Goal: Transaction & Acquisition: Purchase product/service

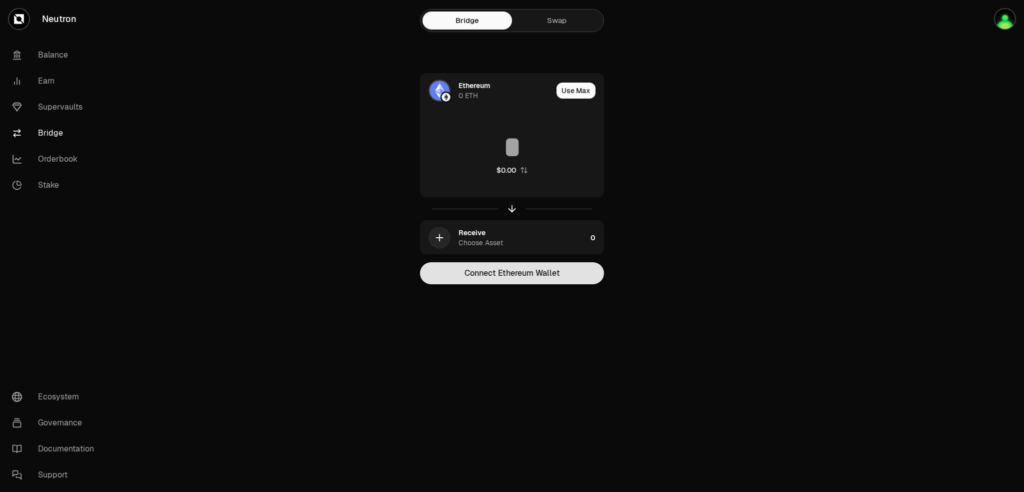
click at [517, 284] on button "Connect Ethereum Wallet" at bounding box center [512, 273] width 184 height 22
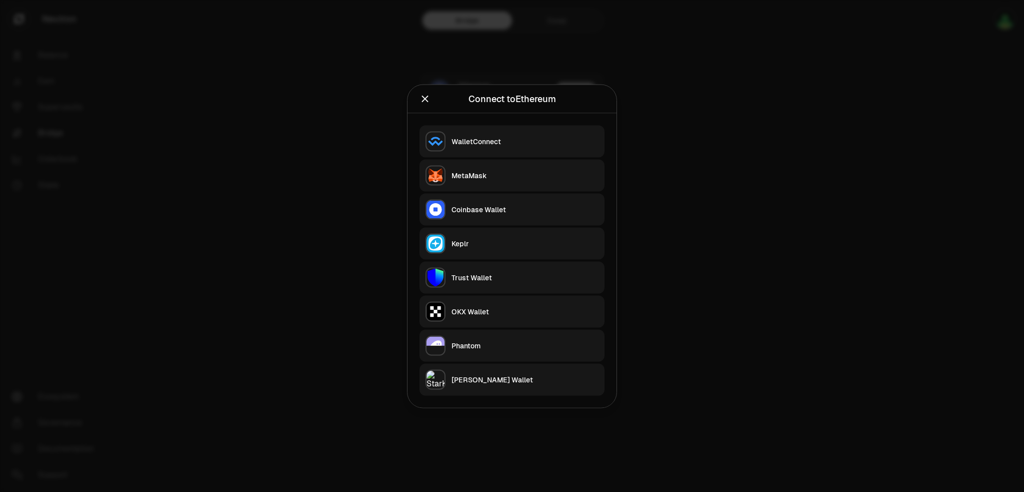
click at [507, 170] on div "MetaMask" at bounding box center [525, 175] width 147 height 10
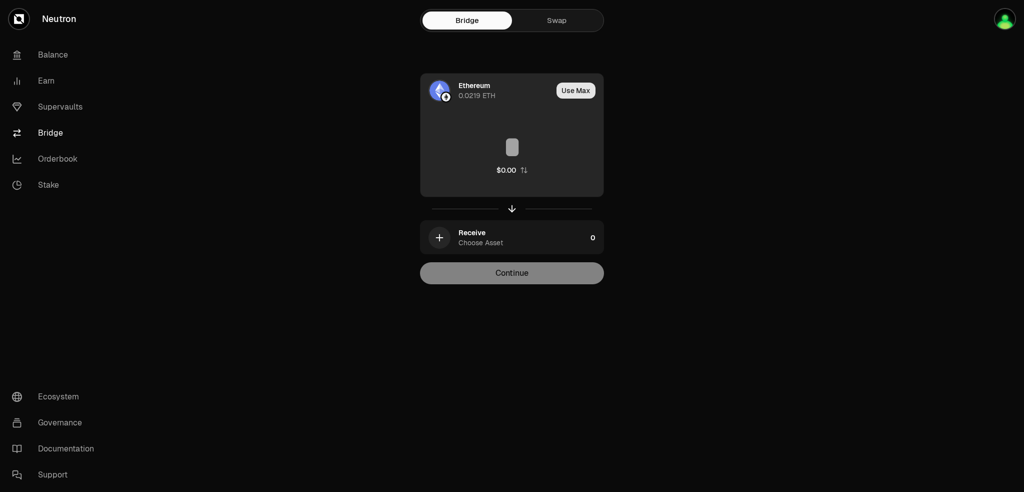
click at [588, 99] on button "Use Max" at bounding box center [576, 91] width 39 height 16
type input "**********"
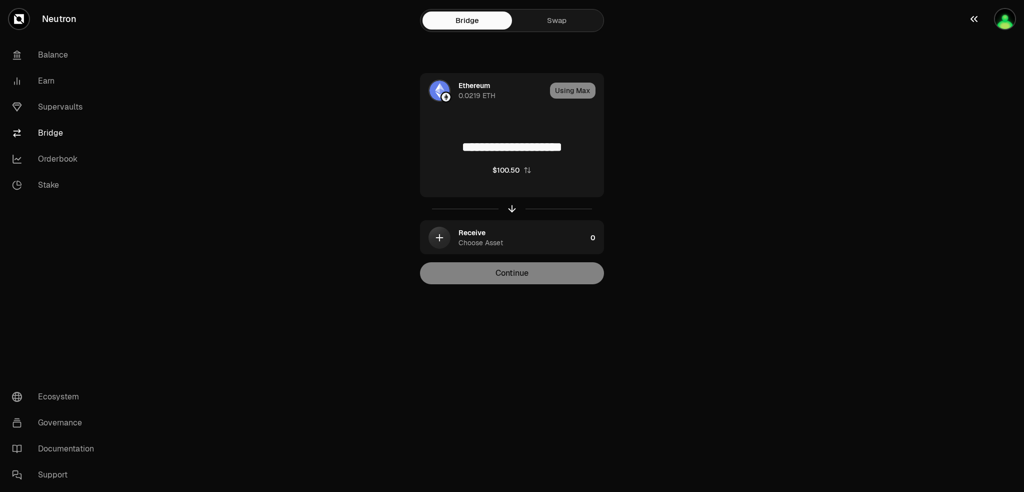
click at [1014, 26] on div "button" at bounding box center [1005, 19] width 22 height 22
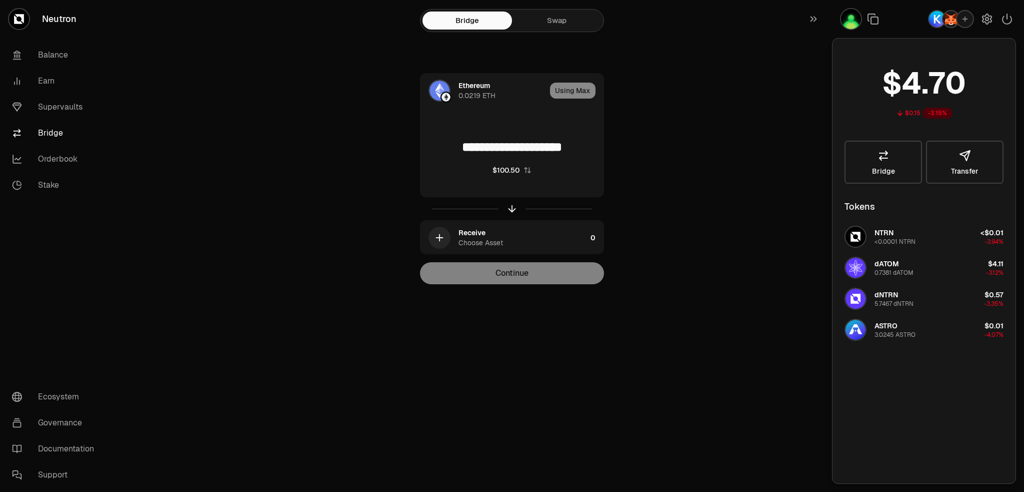
click at [537, 8] on div "**********" at bounding box center [512, 162] width 360 height 324
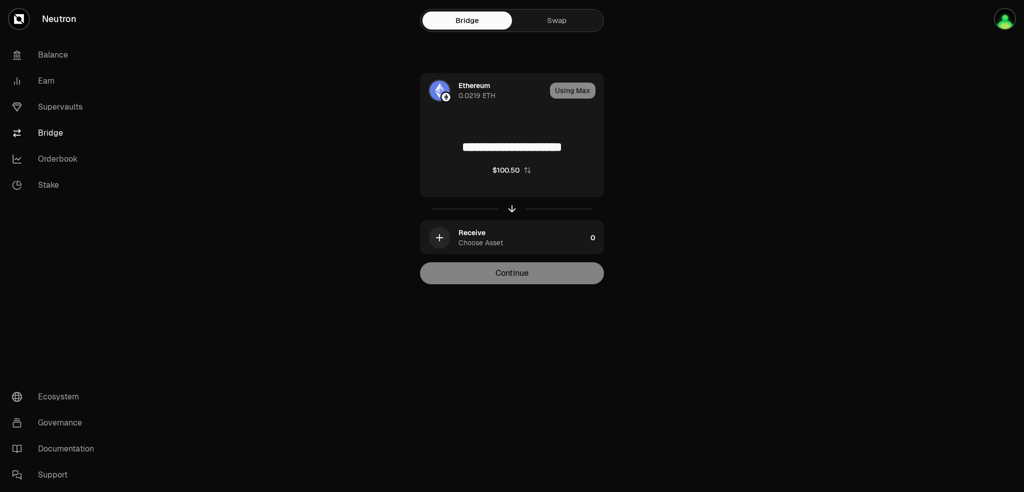
click at [573, 26] on link "Swap" at bounding box center [557, 21] width 90 height 18
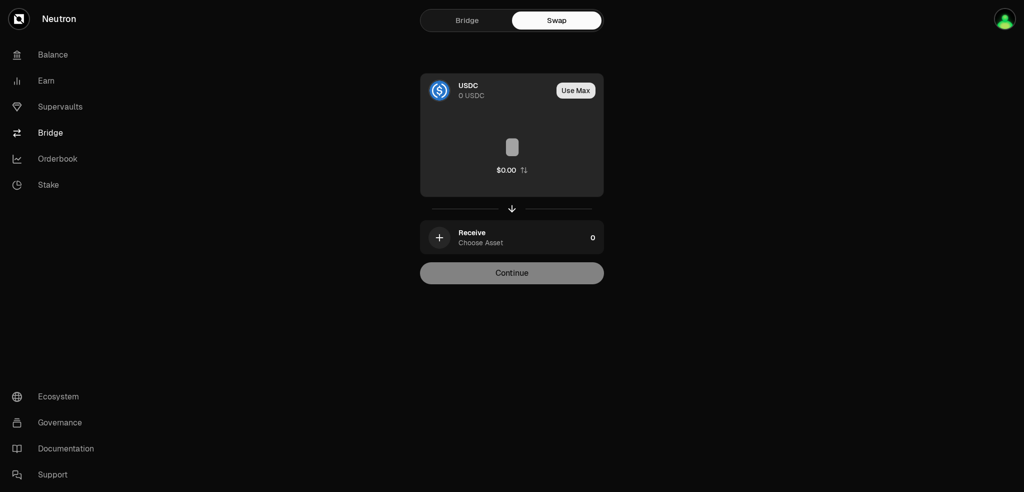
click at [586, 99] on button "Use Max" at bounding box center [576, 91] width 39 height 16
type input "*"
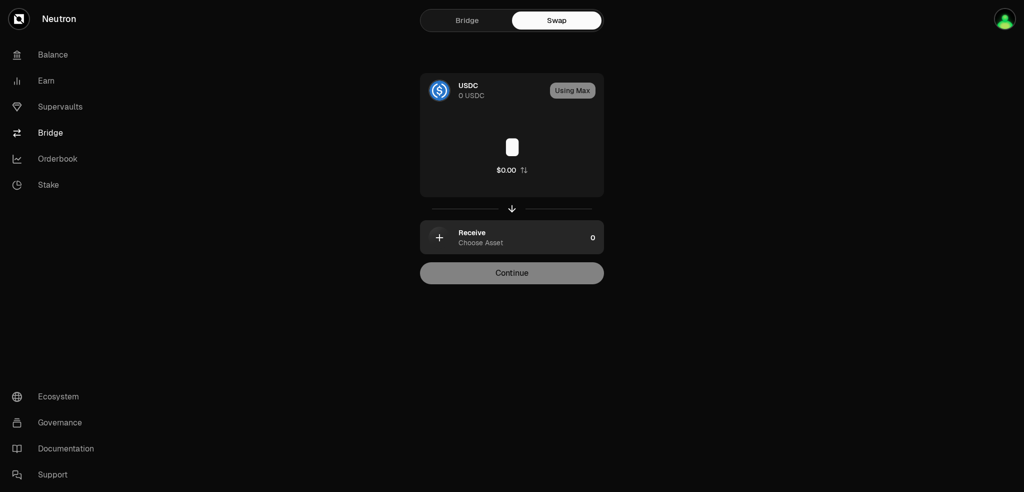
click at [505, 248] on div "Receive Choose Asset" at bounding box center [523, 238] width 128 height 20
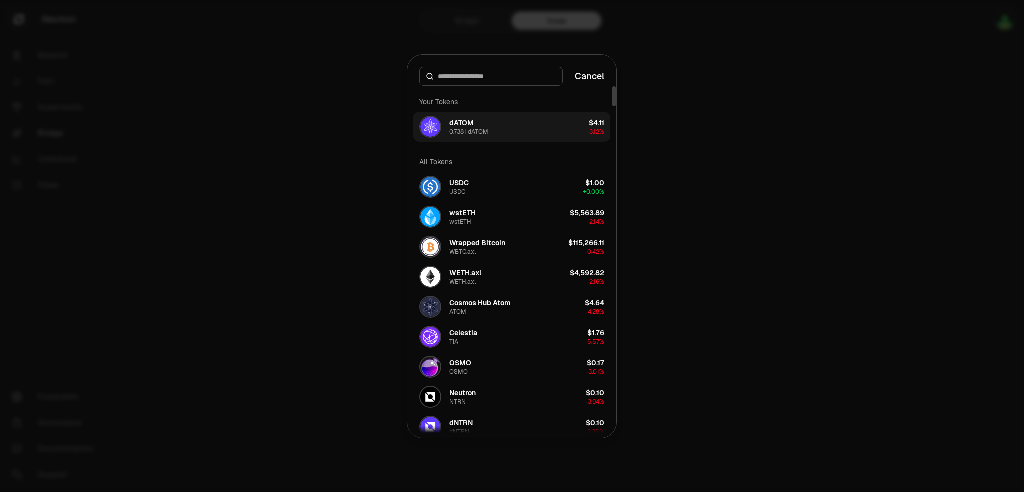
click at [528, 112] on button "dATOM 0.7381 dATOM $4.11 -3.12%" at bounding box center [512, 127] width 197 height 30
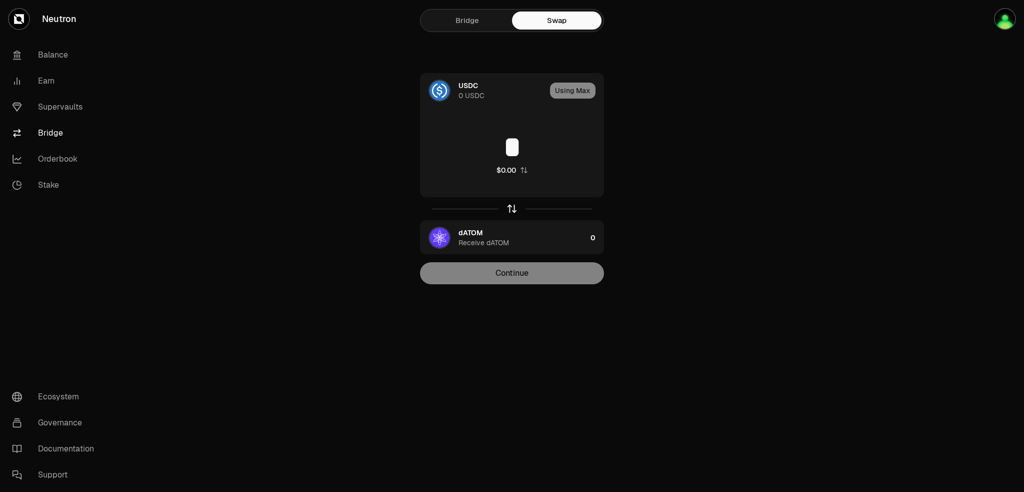
click at [511, 214] on icon "button" at bounding box center [512, 208] width 11 height 11
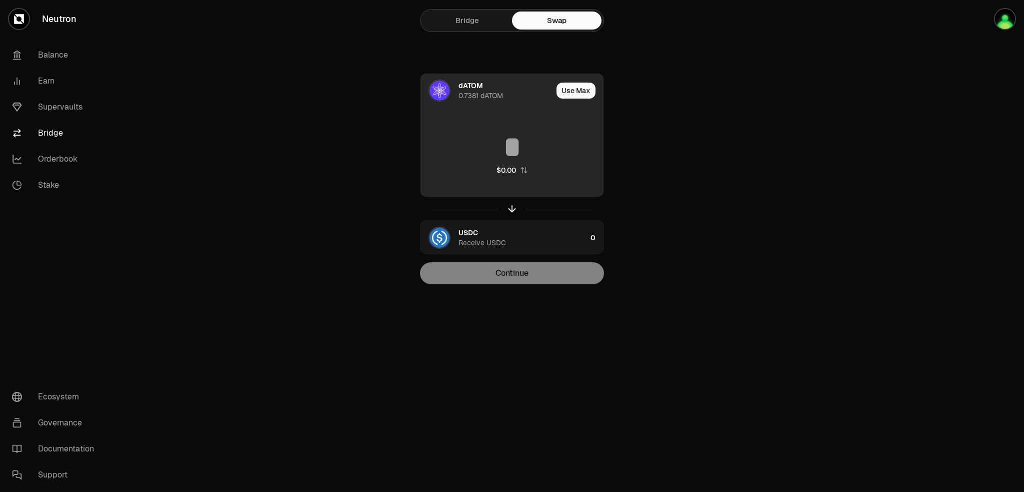
click at [595, 99] on button "Use Max" at bounding box center [576, 91] width 39 height 16
type input "********"
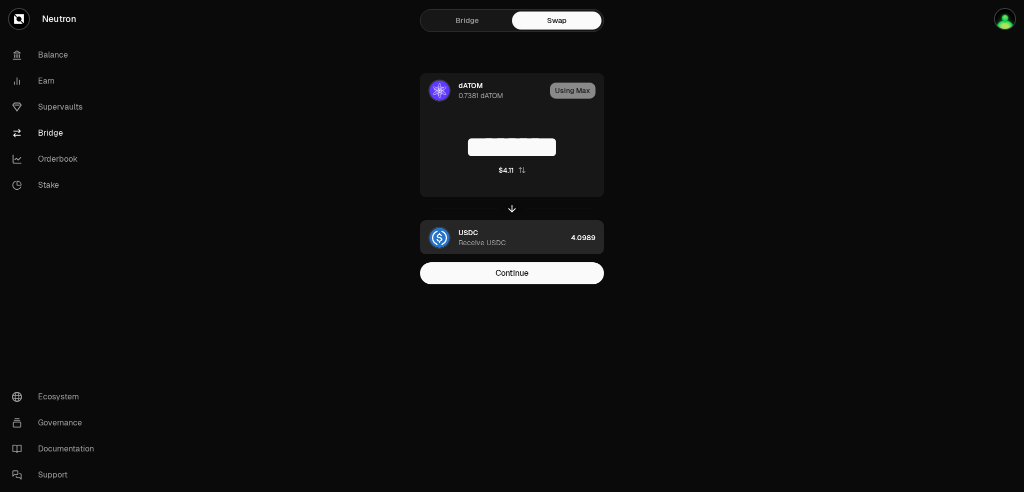
click at [510, 248] on div "USDC Receive USDC" at bounding box center [513, 238] width 109 height 20
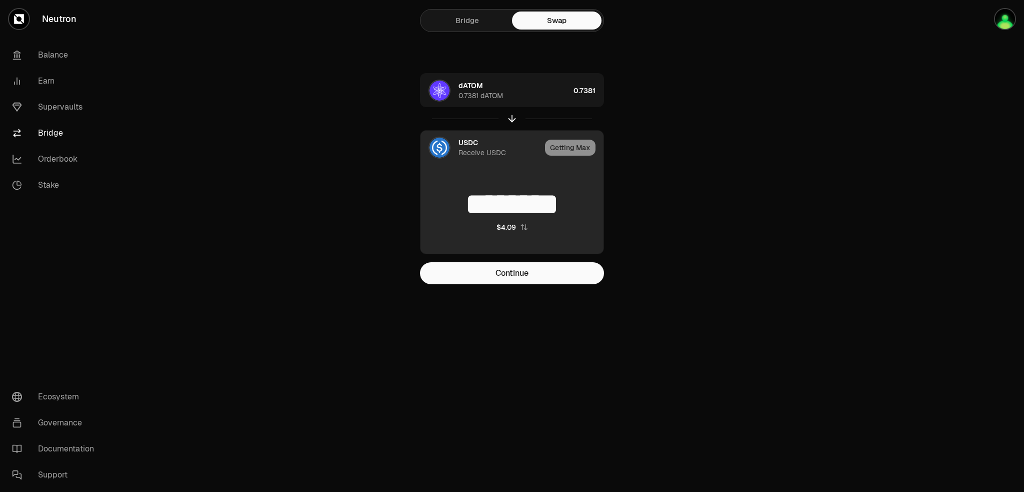
click at [473, 158] on div "Receive USDC" at bounding box center [483, 153] width 48 height 10
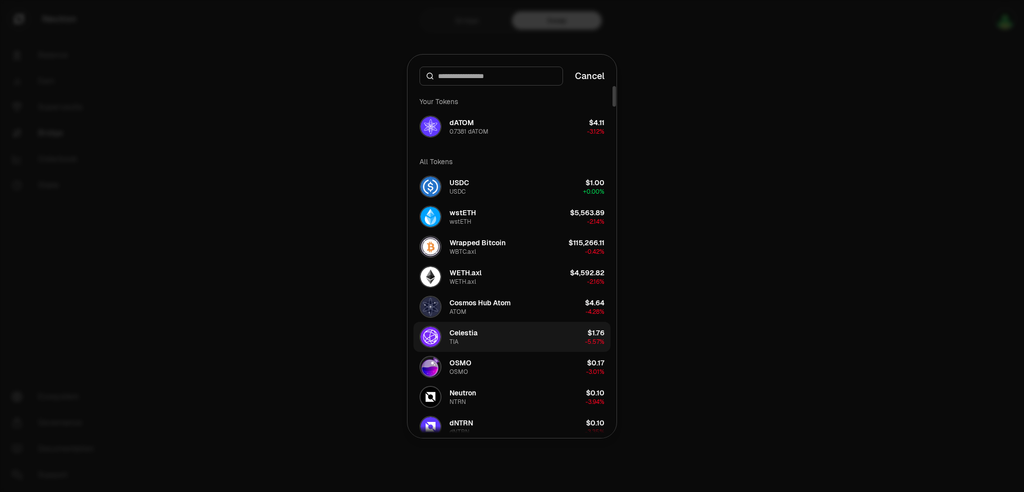
click at [515, 346] on button "[PERSON_NAME] $1.76 -5.57%" at bounding box center [512, 337] width 197 height 30
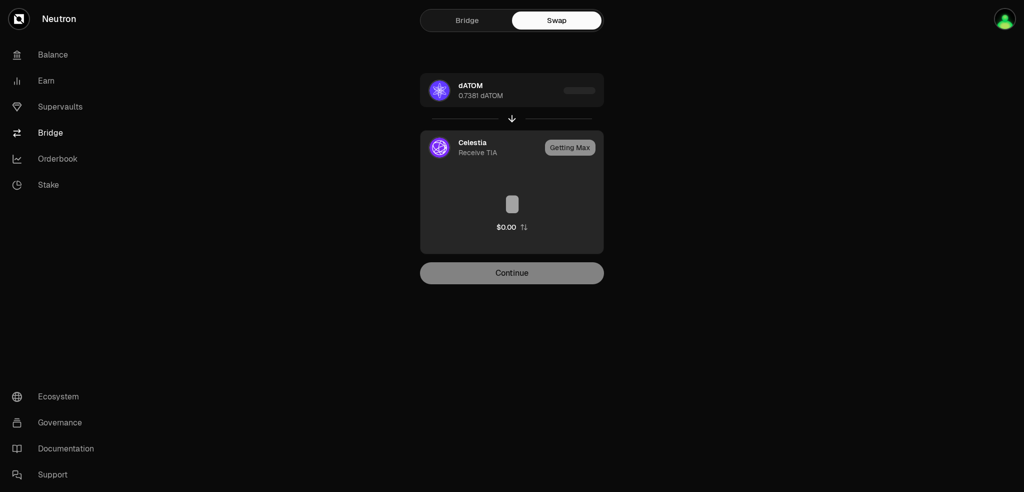
click at [588, 165] on div "Getting Max" at bounding box center [574, 148] width 59 height 34
type input "********"
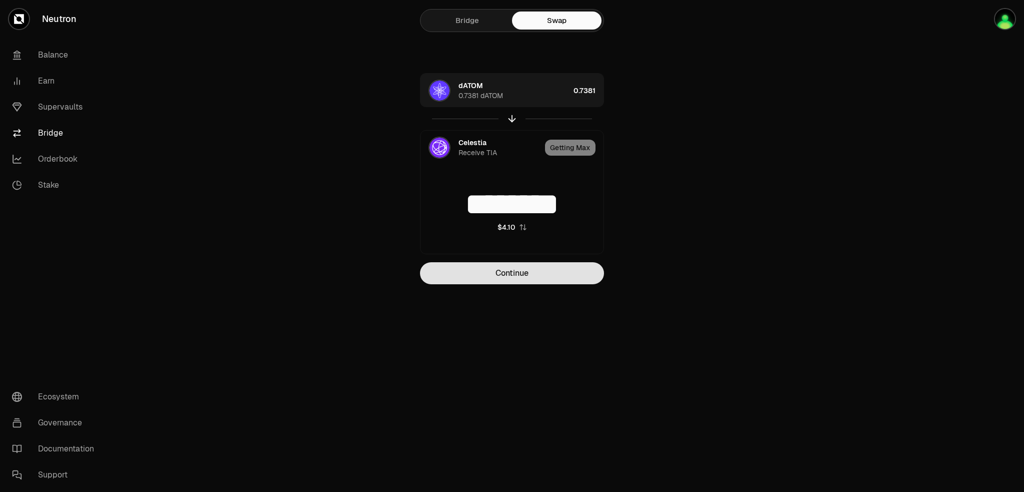
click at [537, 284] on button "Continue" at bounding box center [512, 273] width 184 height 22
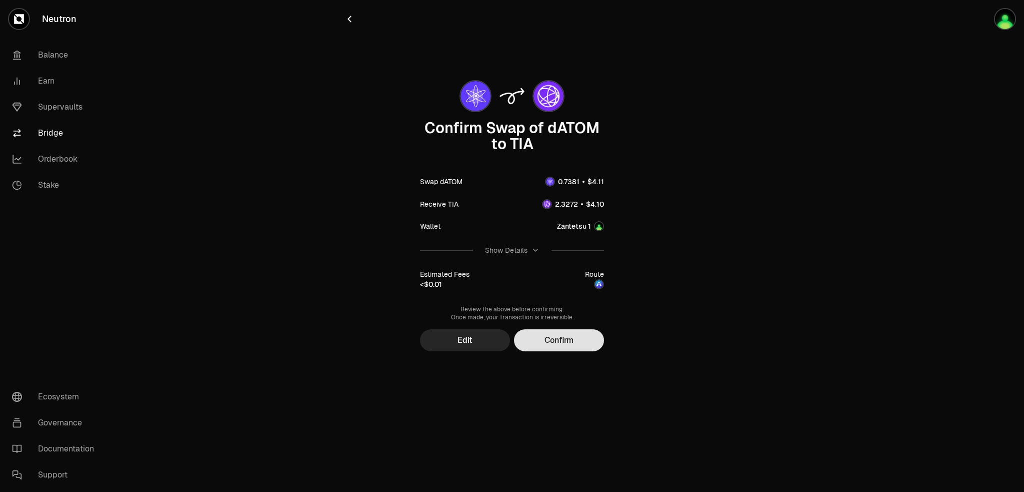
click at [584, 351] on button "Confirm" at bounding box center [559, 340] width 90 height 22
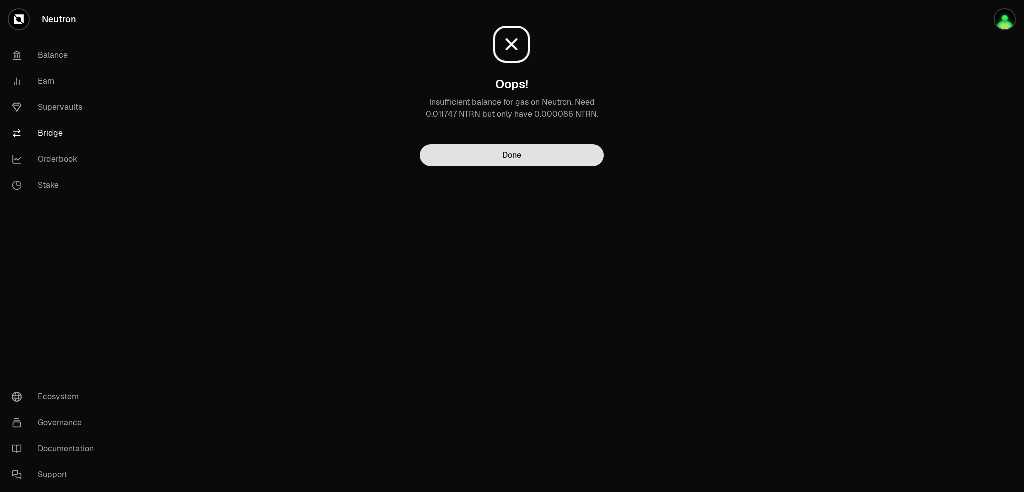
click at [541, 166] on button "Done" at bounding box center [512, 155] width 184 height 22
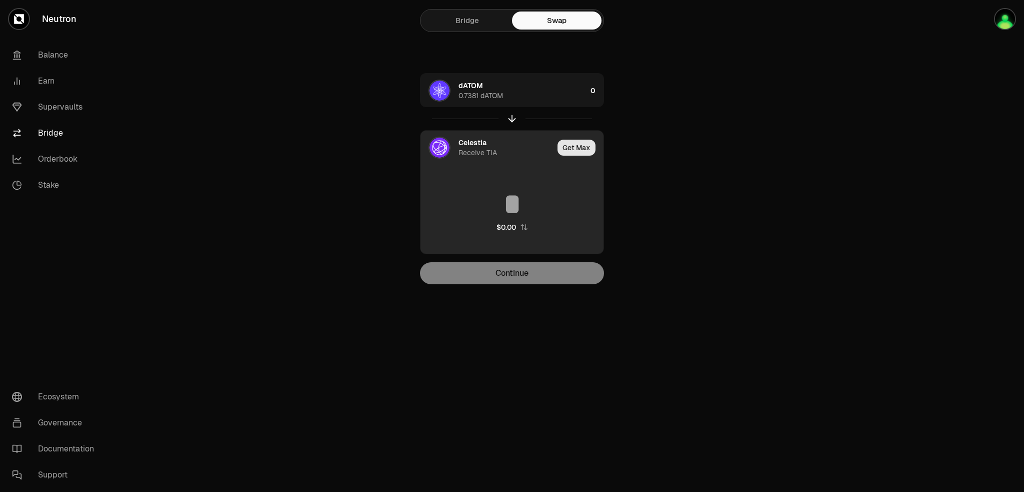
click at [580, 156] on button "Get Max" at bounding box center [577, 148] width 38 height 16
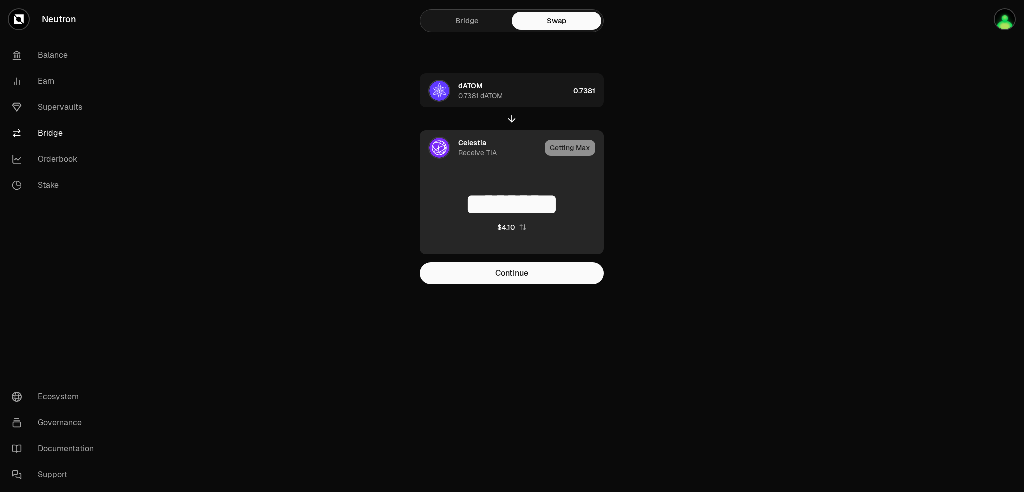
click at [505, 158] on div "Celestia Receive TIA" at bounding box center [500, 148] width 83 height 20
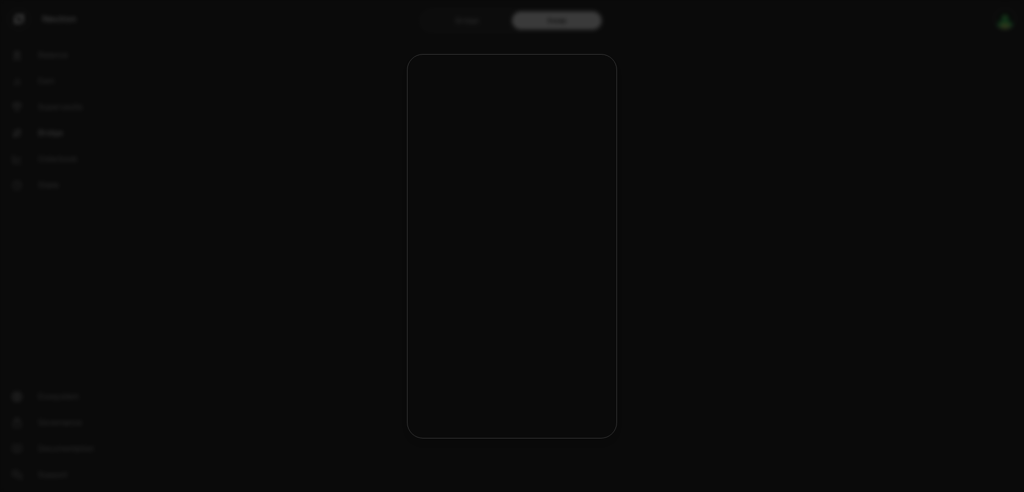
type input "*******"
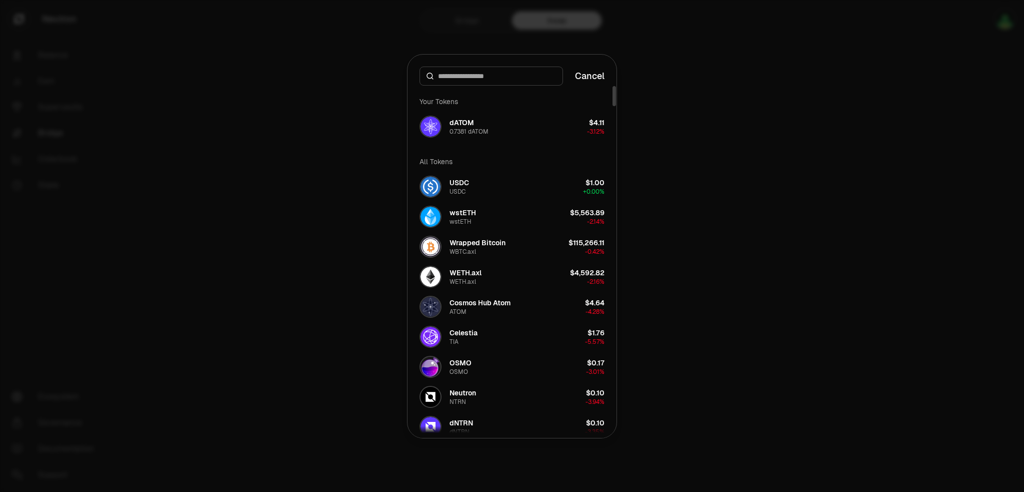
click at [490, 67] on div at bounding box center [492, 76] width 144 height 19
click at [574, 412] on button "Neutron NTRN $0.10 -3.94%" at bounding box center [512, 397] width 197 height 30
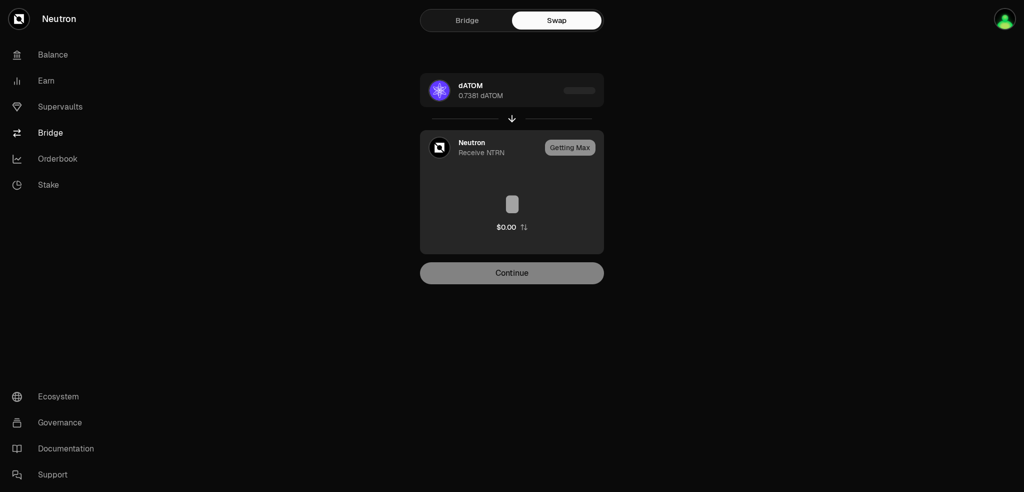
click at [584, 165] on div "Getting Max" at bounding box center [574, 148] width 59 height 34
type input "*********"
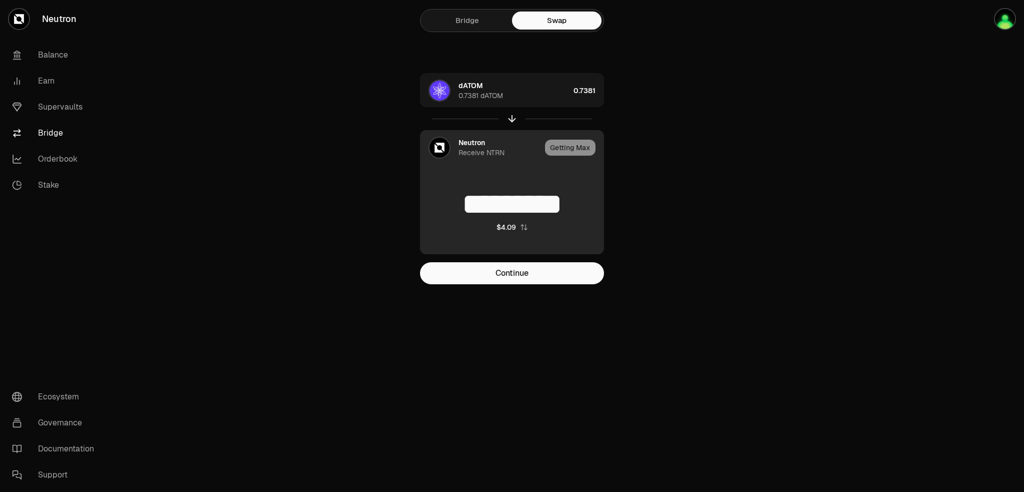
click at [584, 165] on div "Getting Max" at bounding box center [574, 148] width 59 height 34
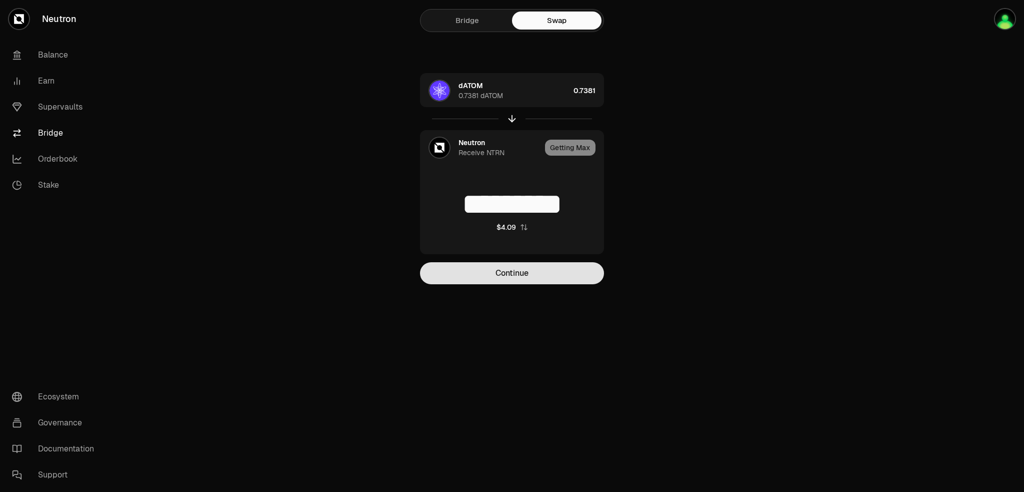
click at [545, 284] on button "Continue" at bounding box center [512, 273] width 184 height 22
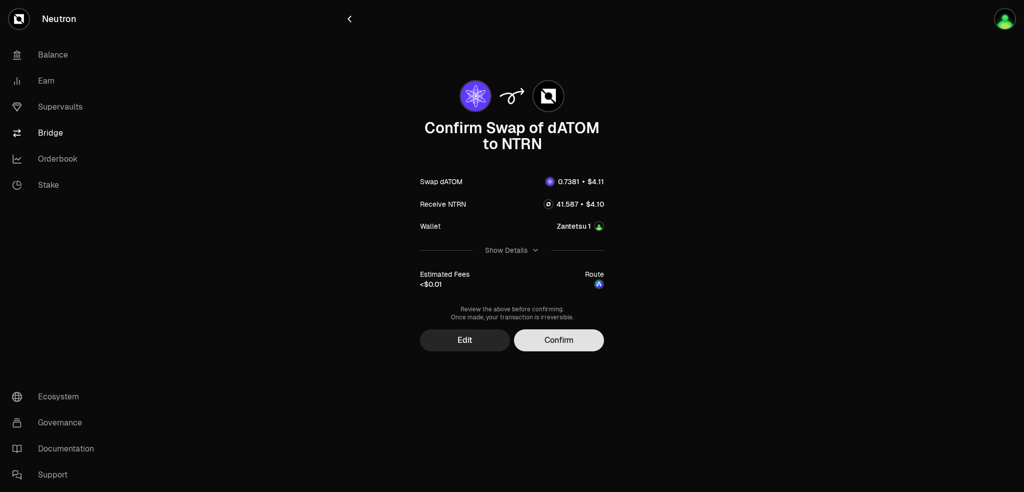
click at [564, 351] on button "Confirm" at bounding box center [559, 340] width 90 height 22
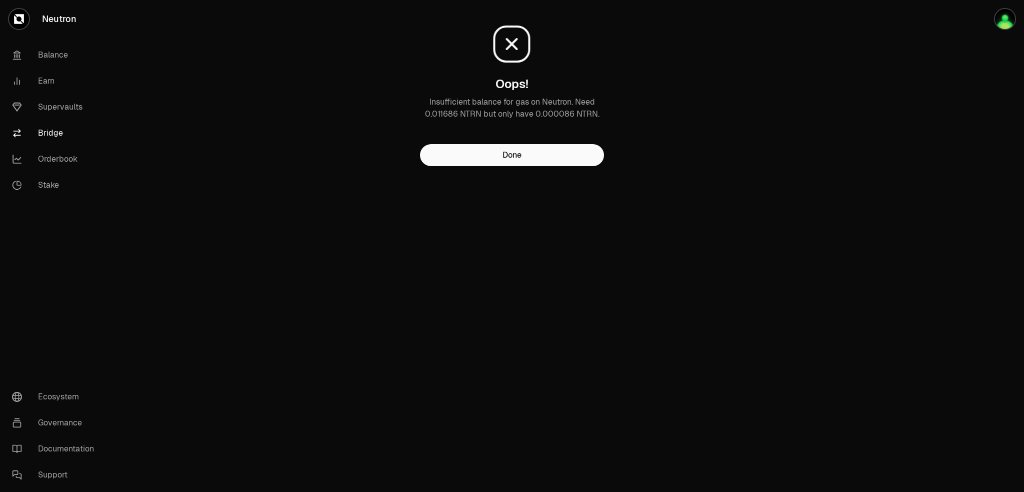
click at [628, 63] on div "Oops! Insufficient balance for gas on Neutron. Need 0.011686 NTRN but only have…" at bounding box center [512, 87] width 336 height 158
click at [51, 146] on link "Bridge" at bounding box center [56, 133] width 104 height 26
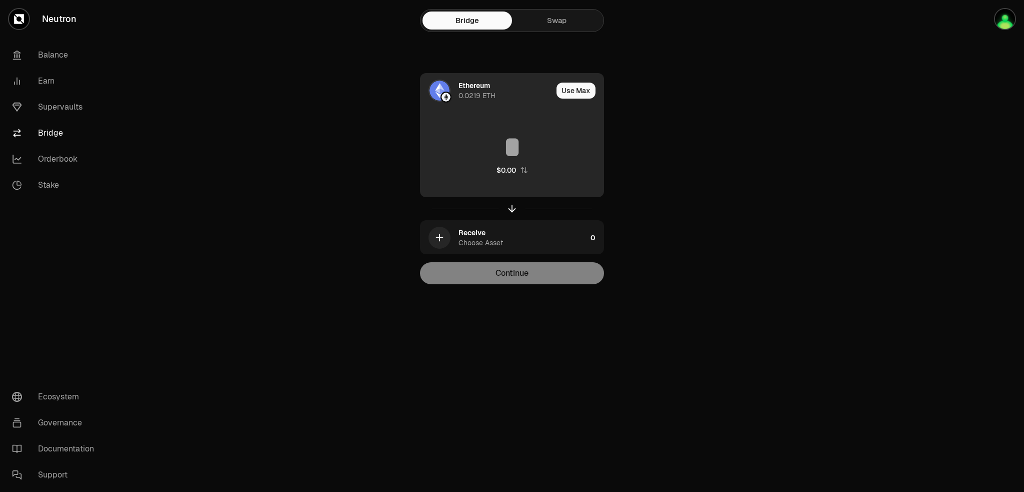
click at [462, 99] on div "0.0219 ETH" at bounding box center [477, 96] width 37 height 10
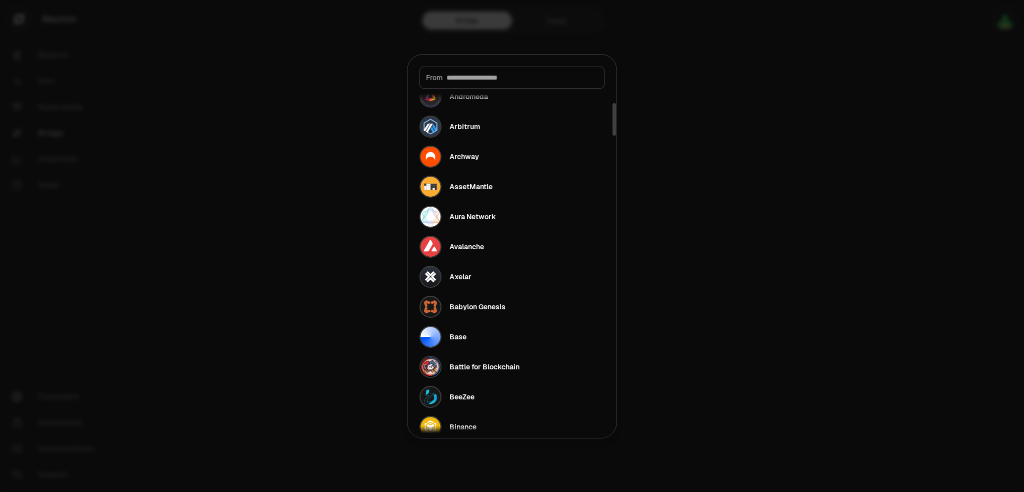
scroll to position [167, 0]
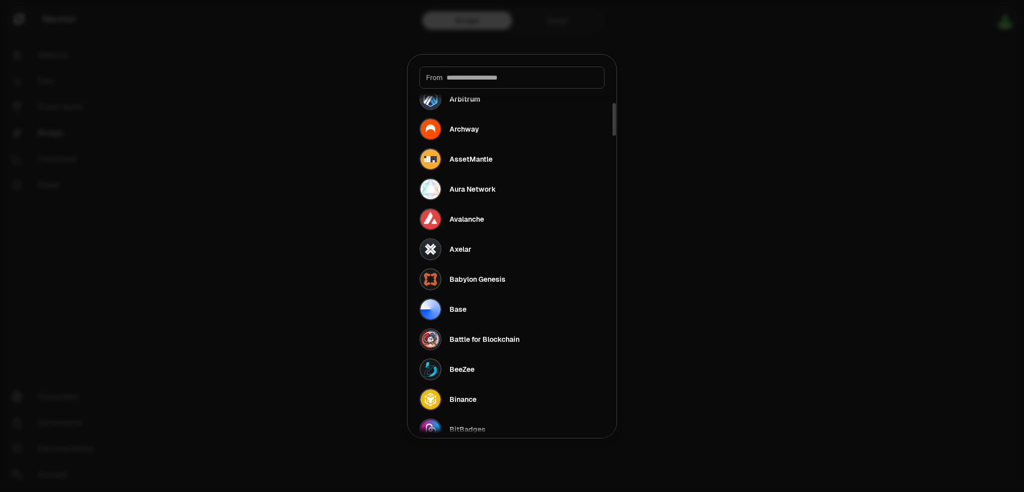
click at [367, 334] on div at bounding box center [512, 246] width 1024 height 492
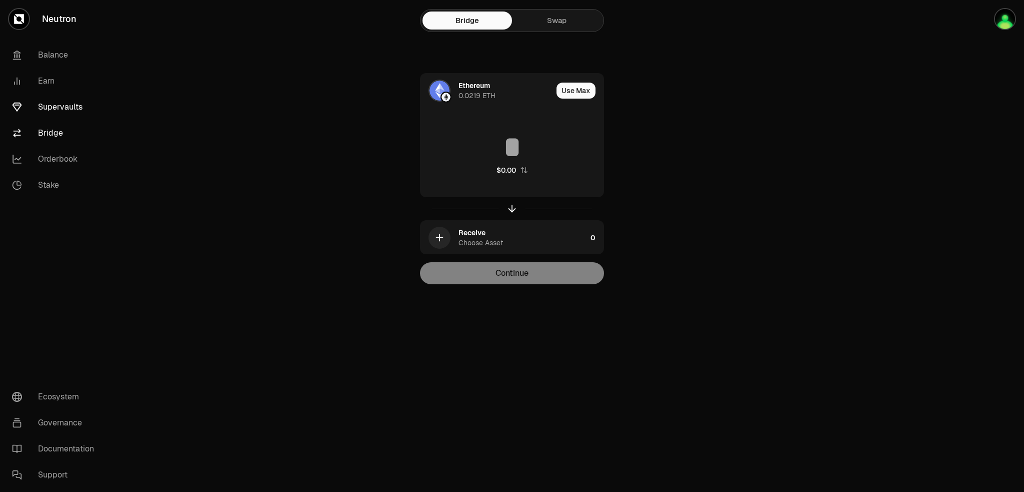
click at [74, 120] on link "Supervaults" at bounding box center [56, 107] width 104 height 26
